Goal: Information Seeking & Learning: Learn about a topic

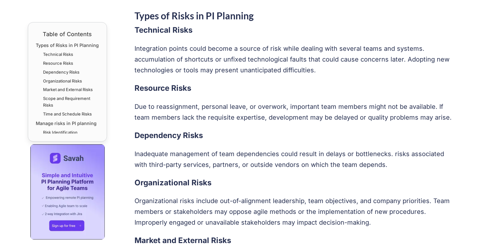
scroll to position [326, 0]
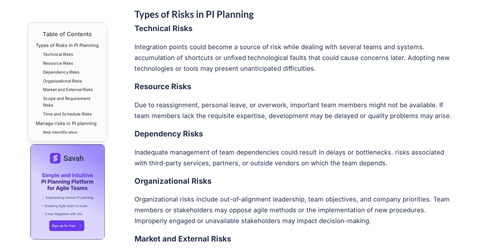
click at [241, 55] on p "Integration points could become a source of risk while dealing with several tea…" at bounding box center [295, 57] width 321 height 32
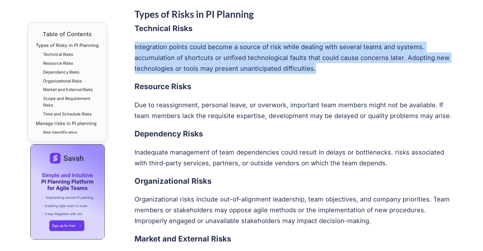
click at [241, 55] on p "Integration points could become a source of risk while dealing with several tea…" at bounding box center [295, 57] width 321 height 32
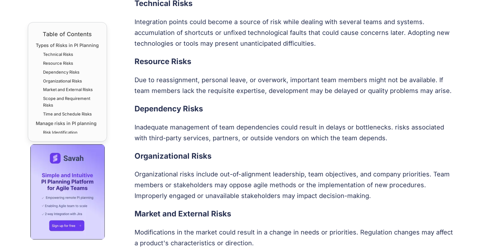
click at [241, 55] on h3 "Resource Risks" at bounding box center [295, 61] width 321 height 13
click at [217, 80] on p "Due to reassignment, personal leave, or overwork, important team members might …" at bounding box center [295, 85] width 321 height 22
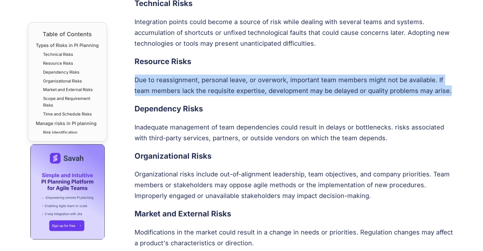
click at [217, 80] on p "Due to reassignment, personal leave, or overwork, important team members might …" at bounding box center [295, 85] width 321 height 22
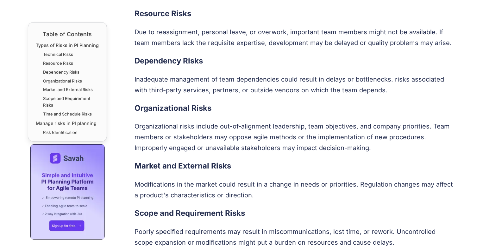
scroll to position [397, 0]
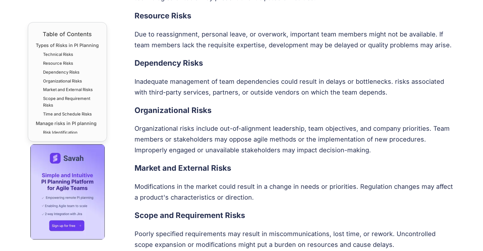
click at [281, 34] on p "Due to reassignment, personal leave, or overwork, important team members might …" at bounding box center [295, 40] width 321 height 22
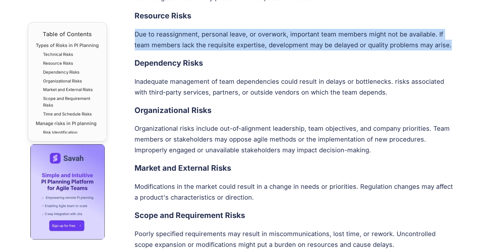
click at [281, 34] on p "Due to reassignment, personal leave, or overwork, important team members might …" at bounding box center [295, 40] width 321 height 22
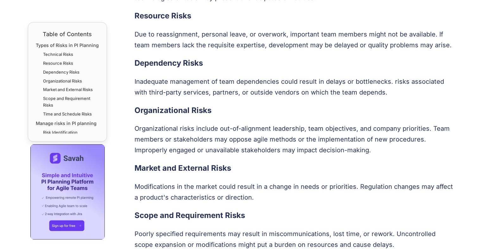
click at [262, 82] on p "Inadequate management of team dependencies could result in delays or bottleneck…" at bounding box center [295, 87] width 321 height 22
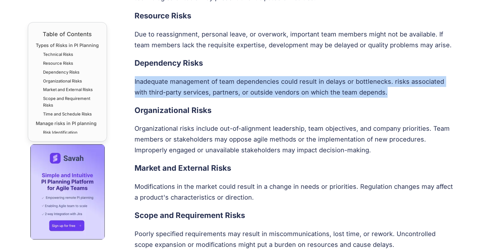
click at [262, 82] on p "Inadequate management of team dependencies could result in delays or bottleneck…" at bounding box center [295, 87] width 321 height 22
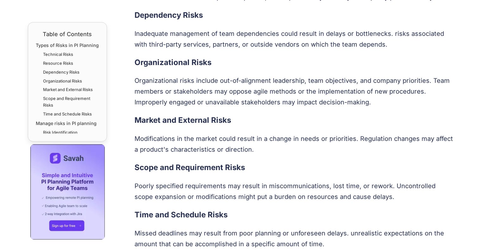
scroll to position [448, 0]
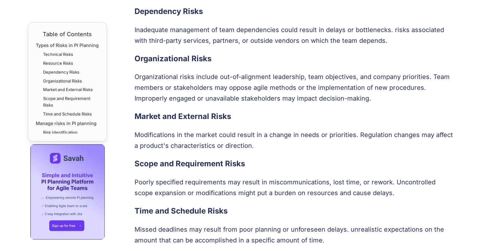
click at [262, 82] on p "Organizational risks include out-of-alignment leadership, team objectives, and …" at bounding box center [295, 87] width 321 height 32
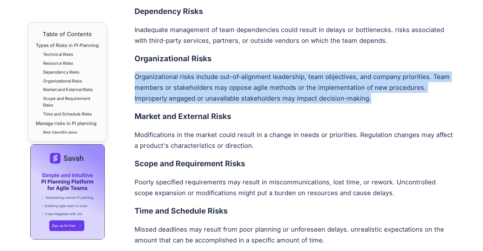
click at [262, 82] on p "Organizational risks include out-of-alignment leadership, team objectives, and …" at bounding box center [295, 87] width 321 height 32
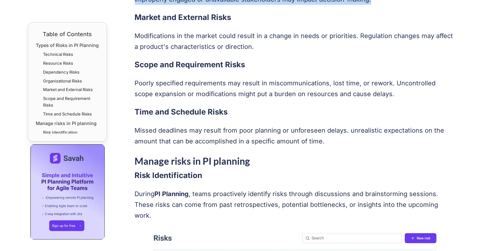
scroll to position [546, 0]
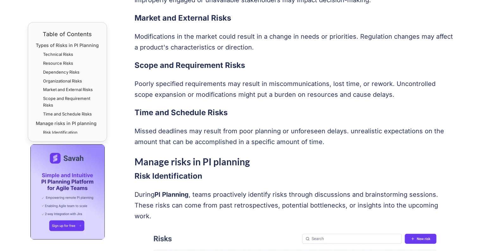
click at [240, 92] on p "Poorly specified requirements may result in miscommunications, lost time, or re…" at bounding box center [295, 89] width 321 height 22
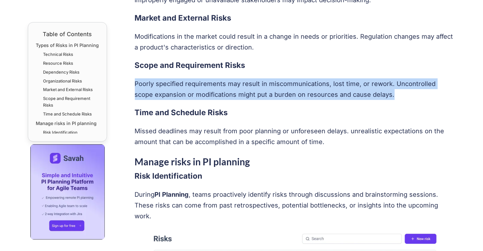
click at [240, 92] on p "Poorly specified requirements may result in miscommunications, lost time, or re…" at bounding box center [295, 89] width 321 height 22
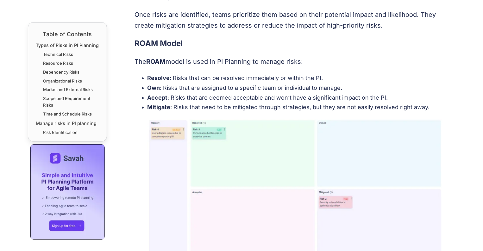
scroll to position [912, 0]
click at [232, 73] on li "Resolve : Risks that can be resolved immediately or within the PI." at bounding box center [302, 78] width 308 height 10
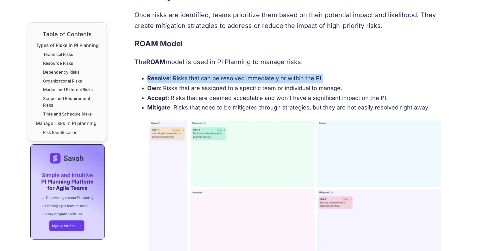
click at [232, 73] on li "Resolve : Risks that can be resolved immediately or within the PI." at bounding box center [302, 78] width 308 height 10
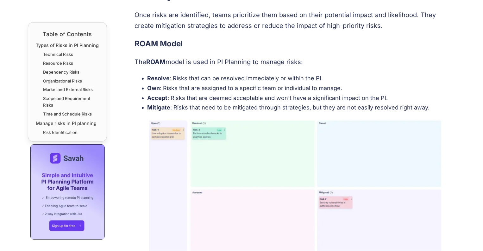
click at [220, 83] on li "Own : Risks that are assigned to a specific team or individual to manage." at bounding box center [302, 88] width 308 height 10
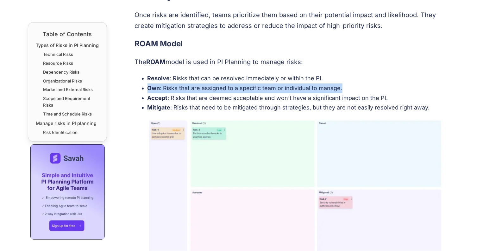
click at [220, 83] on li "Own : Risks that are assigned to a specific team or individual to manage." at bounding box center [302, 88] width 308 height 10
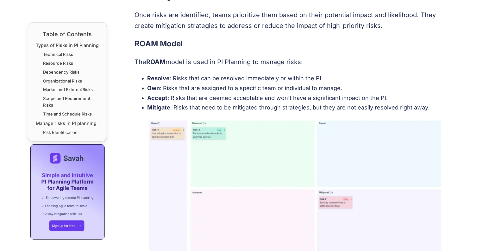
click at [220, 83] on li "Own : Risks that are assigned to a specific team or individual to manage." at bounding box center [302, 88] width 308 height 10
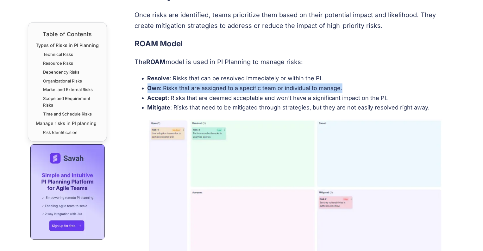
click at [220, 83] on li "Own : Risks that are assigned to a specific team or individual to manage." at bounding box center [302, 88] width 308 height 10
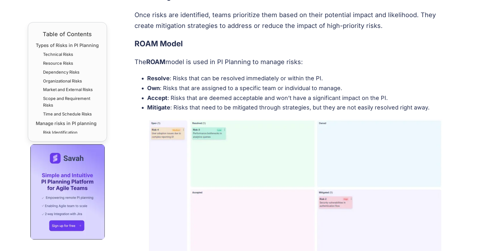
click at [245, 93] on li "Accept : Risks that are deemed acceptable and won’t have a significant impact o…" at bounding box center [302, 98] width 308 height 10
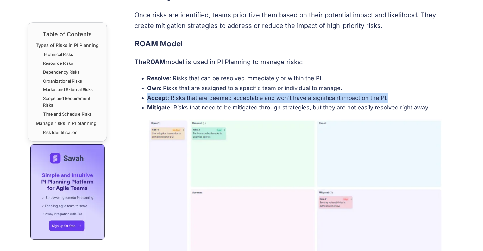
click at [245, 93] on li "Accept : Risks that are deemed acceptable and won’t have a significant impact o…" at bounding box center [302, 98] width 308 height 10
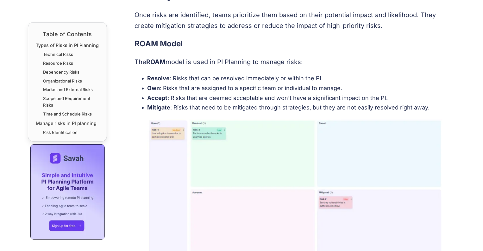
click at [245, 83] on li "Own : Risks that are assigned to a specific team or individual to manage." at bounding box center [302, 88] width 308 height 10
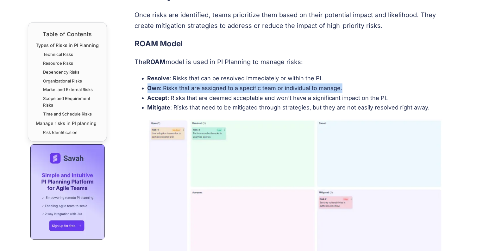
click at [245, 83] on li "Own : Risks that are assigned to a specific team or individual to manage." at bounding box center [302, 88] width 308 height 10
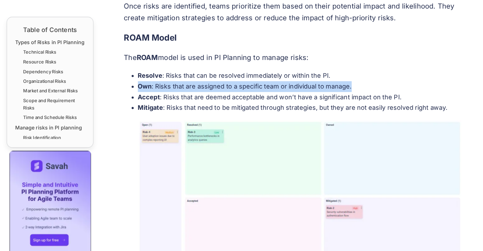
scroll to position [915, 0]
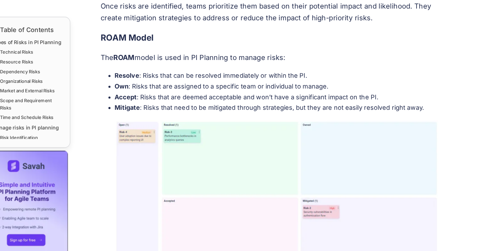
click at [227, 71] on li "Resolve : Risks that can be resolved immediately or within the PI." at bounding box center [302, 76] width 308 height 10
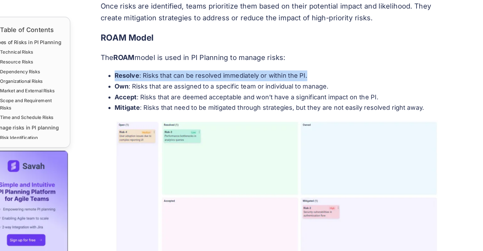
click at [227, 71] on li "Resolve : Risks that can be resolved immediately or within the PI." at bounding box center [302, 76] width 308 height 10
click at [258, 71] on li "Resolve : Risks that can be resolved immediately or within the PI." at bounding box center [302, 76] width 308 height 10
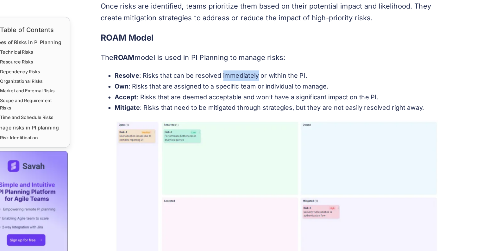
click at [258, 71] on li "Resolve : Risks that can be resolved immediately or within the PI." at bounding box center [302, 76] width 308 height 10
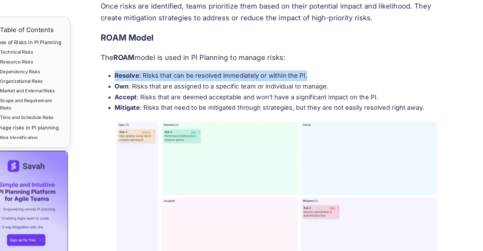
click at [258, 71] on li "Resolve : Risks that can be resolved immediately or within the PI." at bounding box center [302, 76] width 308 height 10
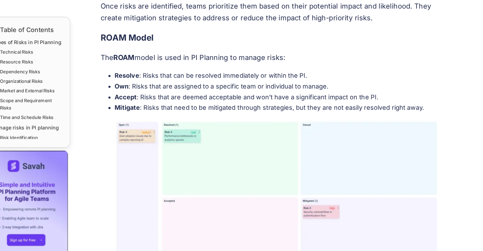
click at [254, 81] on li "Own : Risks that are assigned to a specific team or individual to manage." at bounding box center [302, 86] width 308 height 10
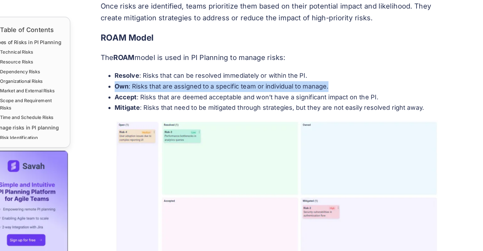
click at [254, 81] on li "Own : Risks that are assigned to a specific team or individual to manage." at bounding box center [302, 86] width 308 height 10
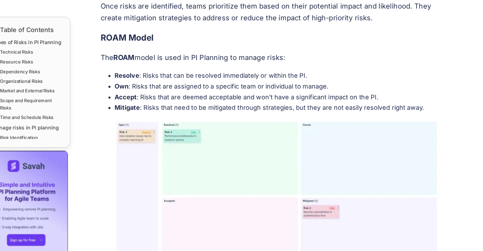
click at [265, 91] on li "Accept : Risks that are deemed acceptable and won’t have a significant impact o…" at bounding box center [302, 96] width 308 height 10
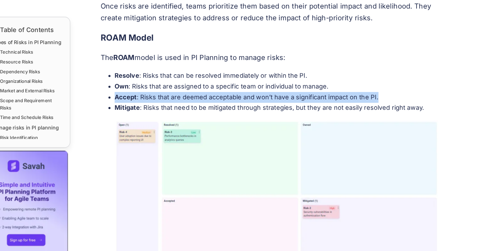
click at [265, 91] on li "Accept : Risks that are deemed acceptable and won’t have a significant impact o…" at bounding box center [302, 96] width 308 height 10
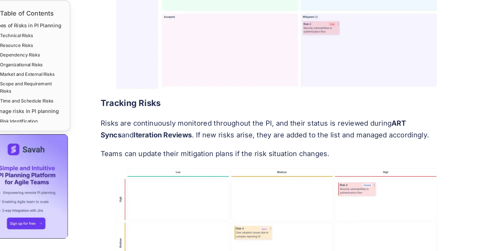
scroll to position [1067, 0]
click at [265, 110] on h3 "Tracking Risks" at bounding box center [295, 116] width 321 height 13
click at [271, 129] on p "Risks are continuously monitored throughout the PI, and their status is reviewe…" at bounding box center [295, 140] width 321 height 22
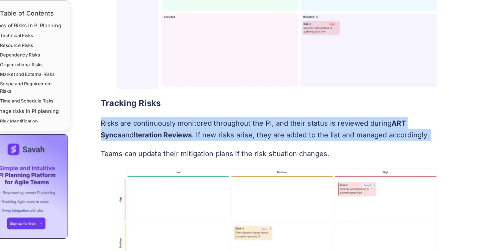
click at [271, 129] on p "Risks are continuously monitored throughout the PI, and their status is reviewe…" at bounding box center [295, 140] width 321 height 22
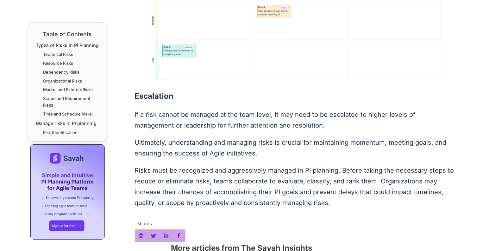
scroll to position [1290, 0]
click at [250, 109] on p "If a risk cannot be managed at the team level, it may need to be escalated to h…" at bounding box center [295, 120] width 321 height 22
drag, startPoint x: 271, startPoint y: 118, endPoint x: 250, endPoint y: 106, distance: 24.3
click at [250, 109] on p "If a risk cannot be managed at the team level, it may need to be escalated to h…" at bounding box center [295, 120] width 321 height 22
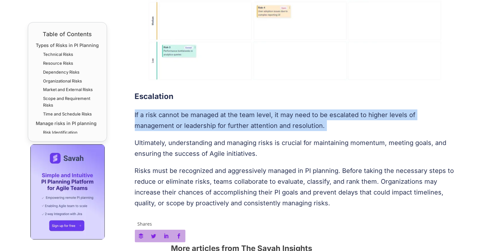
click at [250, 109] on p "If a risk cannot be managed at the team level, it may need to be escalated to h…" at bounding box center [295, 120] width 321 height 22
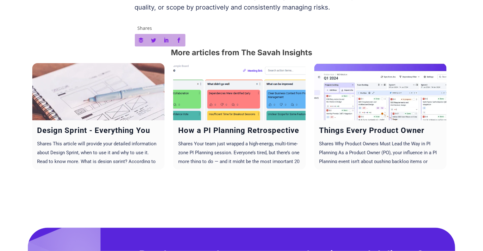
scroll to position [1494, 0]
